Goal: Find specific page/section: Find specific page/section

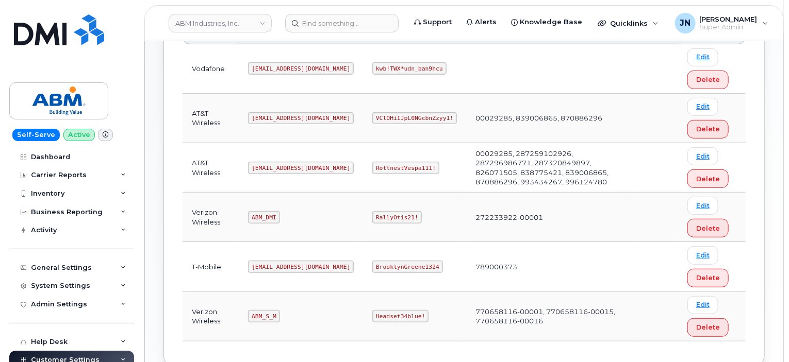
scroll to position [206, 0]
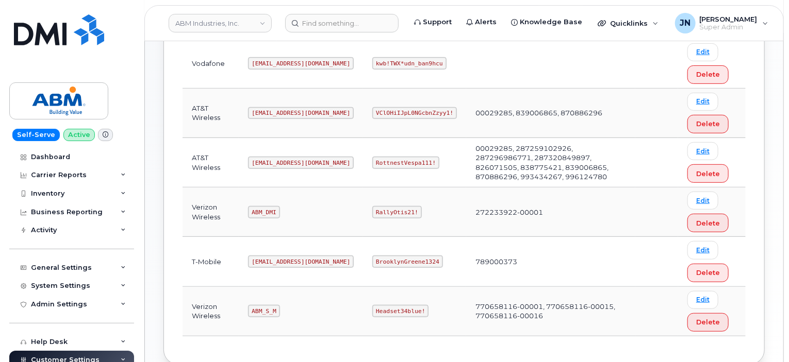
click at [264, 237] on code "ABM_S_M" at bounding box center [263, 311] width 31 height 12
copy code "ABM_S_M"
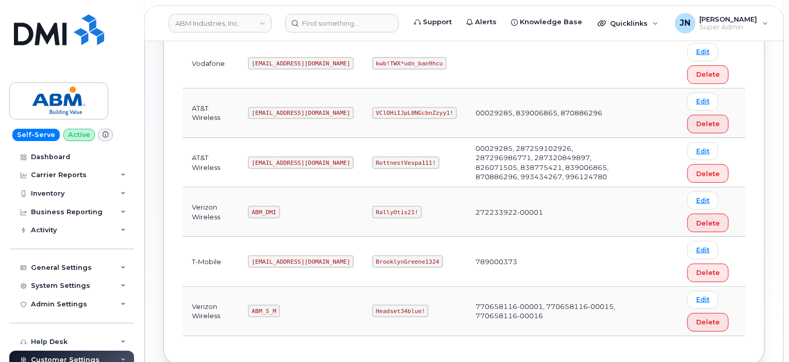
click at [372, 237] on code "Headset34blue!" at bounding box center [400, 311] width 56 height 12
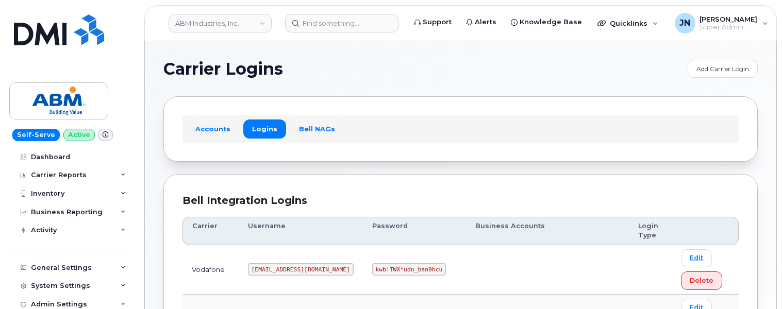
scroll to position [265, 0]
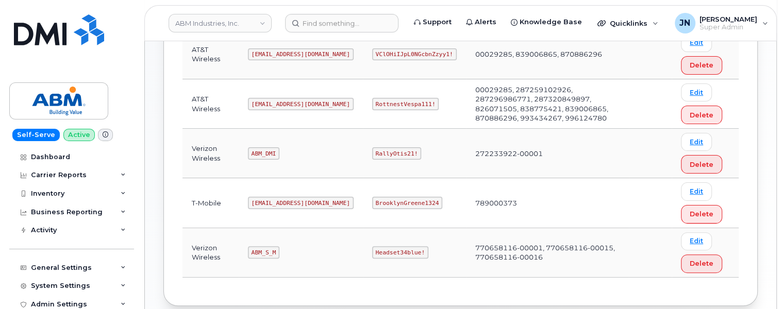
click at [261, 250] on code "ABM_S_M" at bounding box center [263, 252] width 31 height 12
copy code "ABM_S_M"
click at [372, 246] on code "Headset34blue!" at bounding box center [400, 252] width 56 height 12
click at [372, 247] on code "Headset34blue!" at bounding box center [400, 252] width 56 height 12
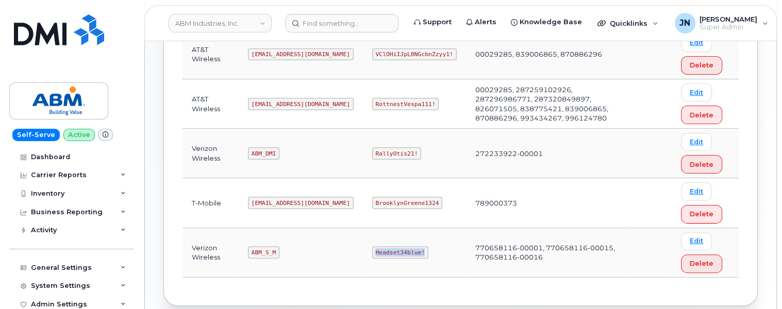
click at [372, 247] on code "Headset34blue!" at bounding box center [400, 252] width 56 height 12
copy code "Headset34blue!"
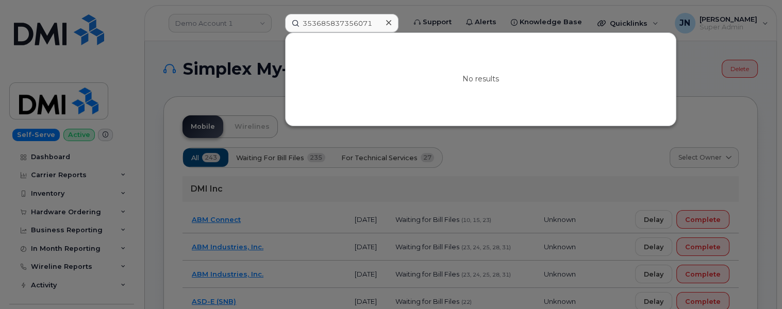
click at [352, 23] on input "353685837356071" at bounding box center [341, 23] width 113 height 19
click at [387, 22] on icon at bounding box center [388, 23] width 5 height 8
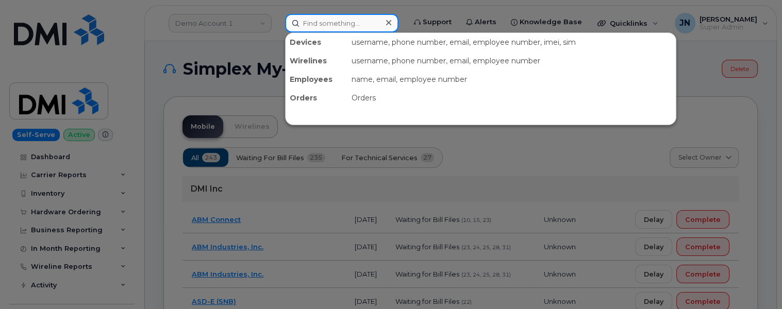
click at [359, 23] on input at bounding box center [341, 23] width 113 height 19
paste input "3127780027"
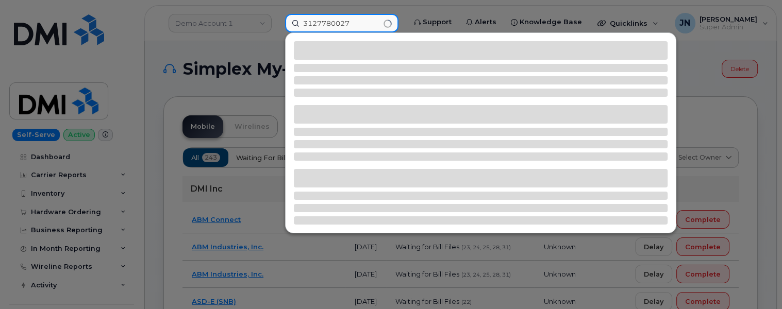
type input "3127780027"
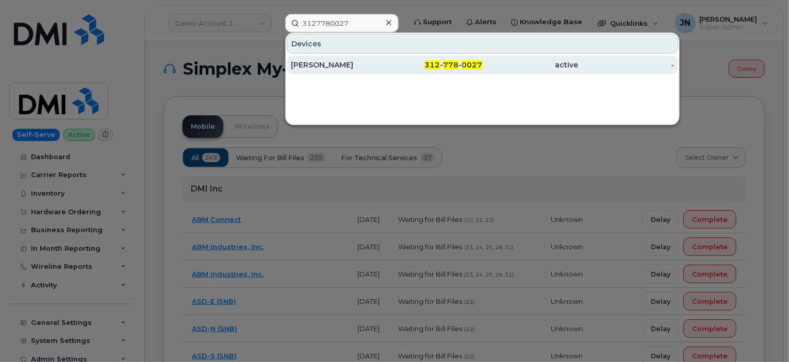
click at [471, 68] on span "0027" at bounding box center [472, 64] width 21 height 9
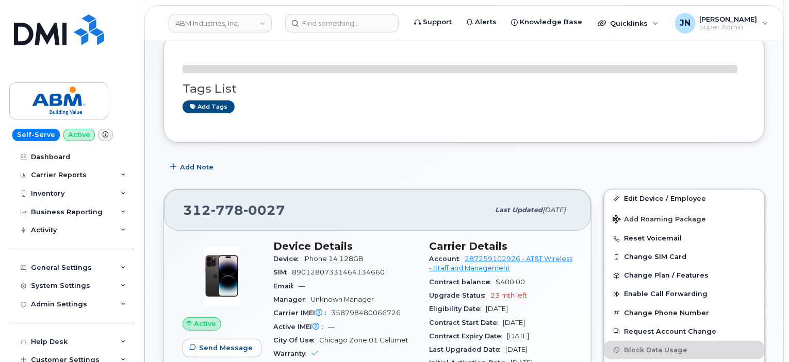
scroll to position [137, 0]
